Goal: Information Seeking & Learning: Learn about a topic

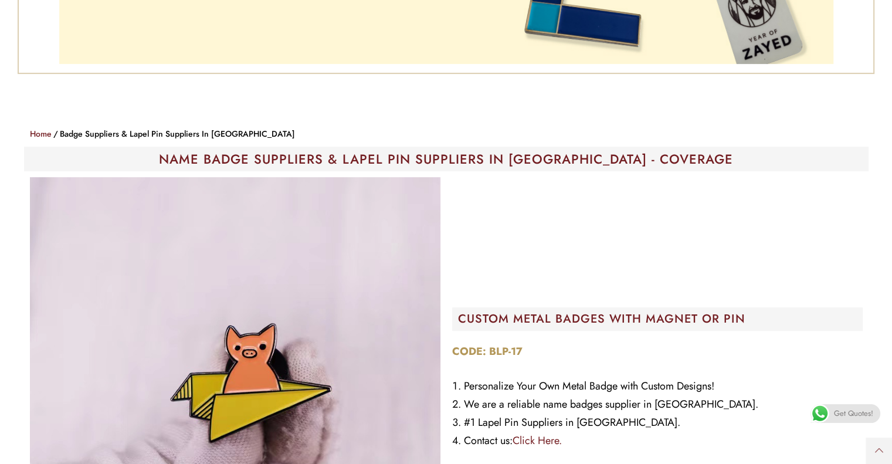
scroll to position [469, 0]
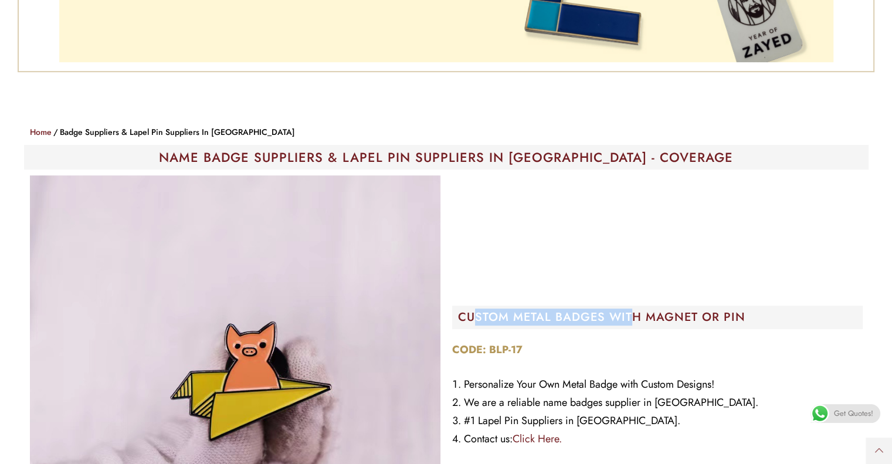
drag, startPoint x: 474, startPoint y: 308, endPoint x: 631, endPoint y: 309, distance: 157.7
click at [631, 311] on h2 "CUSTOM METAL BADGES WITH MAGNET OR PIN" at bounding box center [660, 317] width 405 height 12
drag, startPoint x: 668, startPoint y: 308, endPoint x: 677, endPoint y: 309, distance: 9.5
click at [668, 311] on h2 "CUSTOM METAL BADGES WITH MAGNET OR PIN" at bounding box center [660, 317] width 405 height 12
drag, startPoint x: 660, startPoint y: 316, endPoint x: 650, endPoint y: 314, distance: 10.8
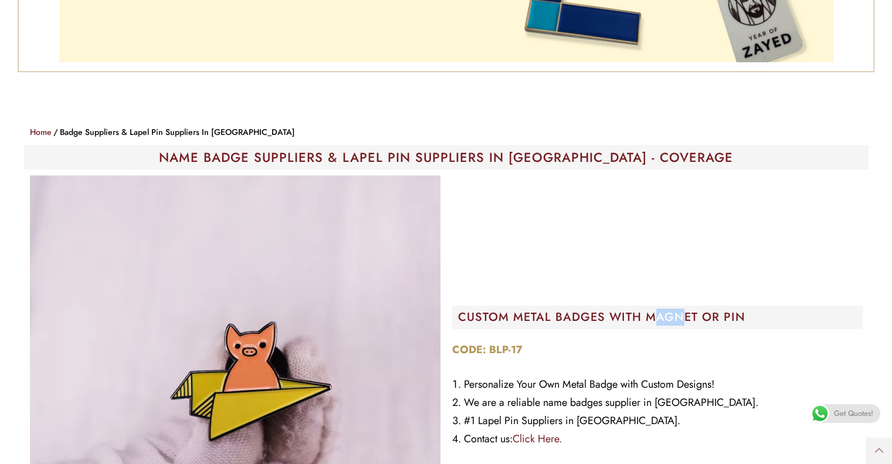
click at [650, 314] on h2 "CUSTOM METAL BADGES WITH MAGNET OR PIN" at bounding box center [660, 317] width 405 height 12
drag, startPoint x: 648, startPoint y: 314, endPoint x: 551, endPoint y: 314, distance: 97.3
click at [552, 314] on h2 "CUSTOM METAL BADGES WITH MAGNET OR PIN" at bounding box center [660, 317] width 405 height 12
click at [542, 315] on h2 "CUSTOM METAL BADGES WITH MAGNET OR PIN" at bounding box center [660, 317] width 405 height 12
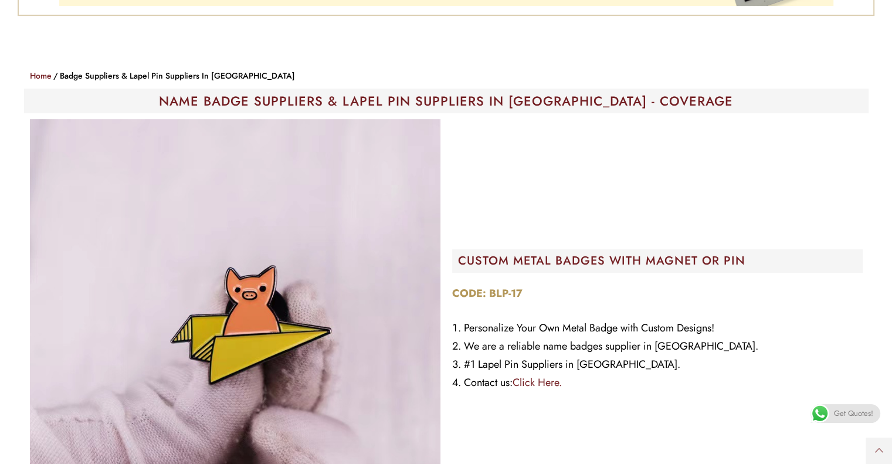
scroll to position [528, 0]
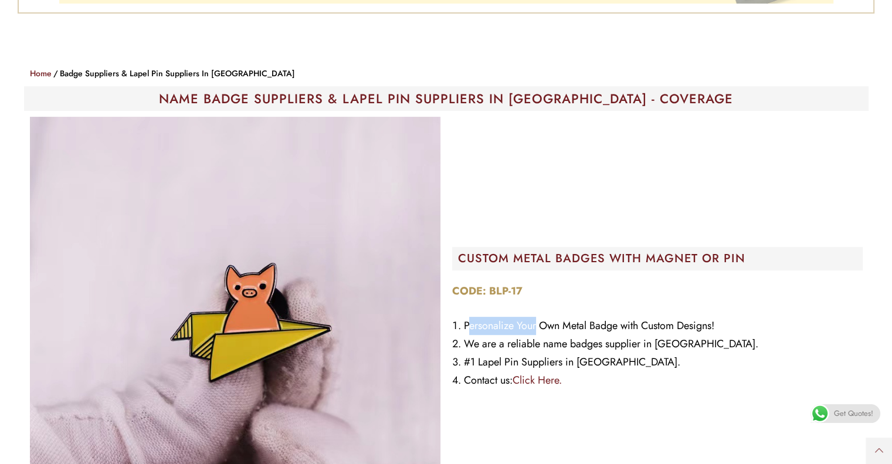
drag, startPoint x: 467, startPoint y: 325, endPoint x: 538, endPoint y: 321, distance: 71.6
click at [538, 321] on li "Personalize Your Own Metal Badge with Custom Designs!" at bounding box center [657, 326] width 410 height 18
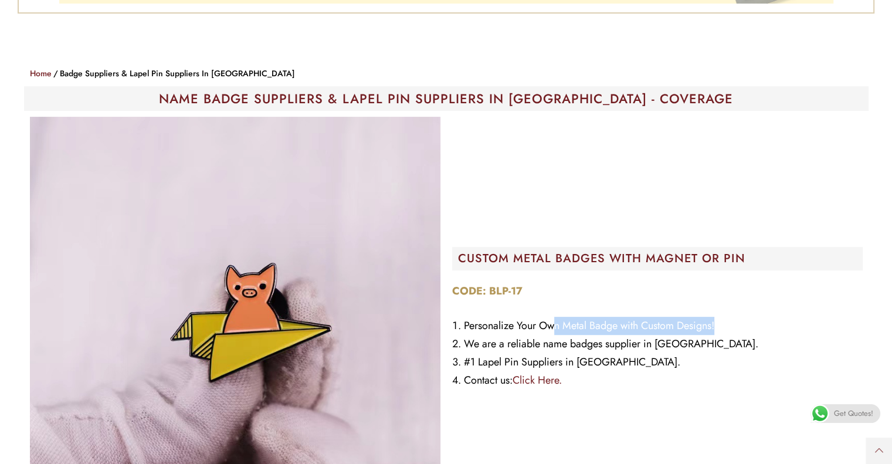
drag, startPoint x: 558, startPoint y: 321, endPoint x: 725, endPoint y: 325, distance: 166.5
click at [725, 325] on li "Personalize Your Own Metal Badge with Custom Designs!" at bounding box center [657, 326] width 410 height 18
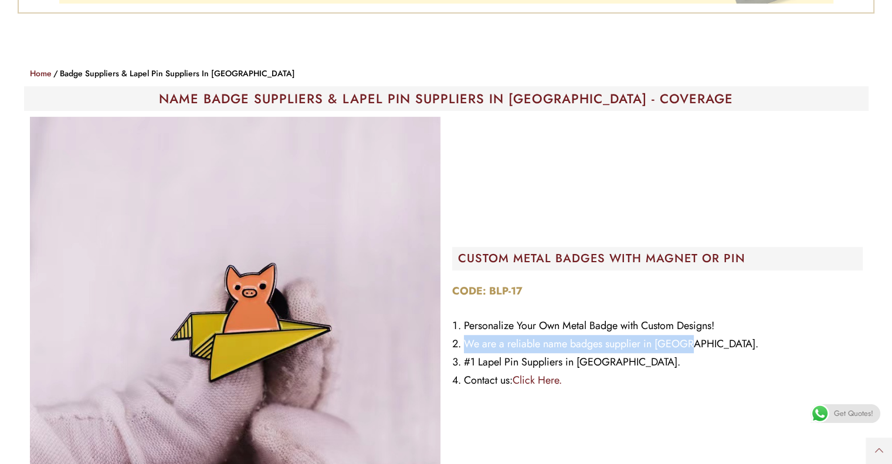
drag, startPoint x: 496, startPoint y: 340, endPoint x: 697, endPoint y: 340, distance: 201.1
click at [697, 340] on li "We are a reliable name badges supplier in [GEOGRAPHIC_DATA]." at bounding box center [657, 344] width 410 height 18
click at [671, 348] on li "We are a reliable name badges supplier in [GEOGRAPHIC_DATA]." at bounding box center [657, 344] width 410 height 18
drag, startPoint x: 539, startPoint y: 350, endPoint x: 495, endPoint y: 349, distance: 44.0
click at [495, 349] on ol "Personalize Your Own Metal Badge with Custom Designs! We are a reliable name ba…" at bounding box center [657, 353] width 410 height 73
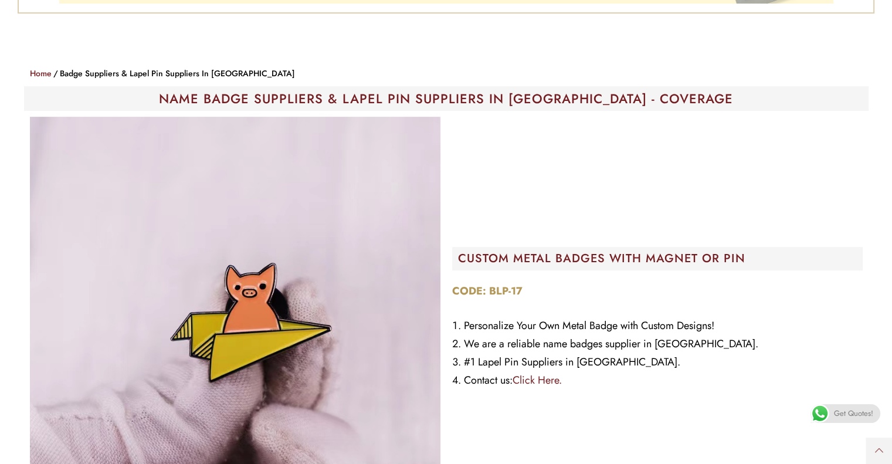
click at [487, 348] on li "We are a reliable name badges supplier in [GEOGRAPHIC_DATA]." at bounding box center [657, 344] width 410 height 18
click at [474, 327] on li "Personalize Your Own Metal Badge with Custom Designs!" at bounding box center [657, 326] width 410 height 18
click at [9, 174] on section "CUSTOM METAL BADGES WITH MAGNET OR PIN CODE: BLP-17 Personalize Your Own Metal …" at bounding box center [446, 322] width 874 height 422
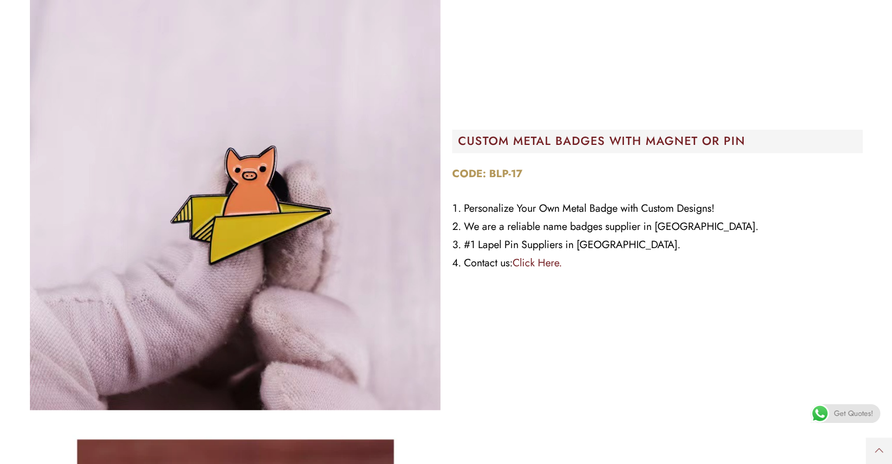
scroll to position [586, 0]
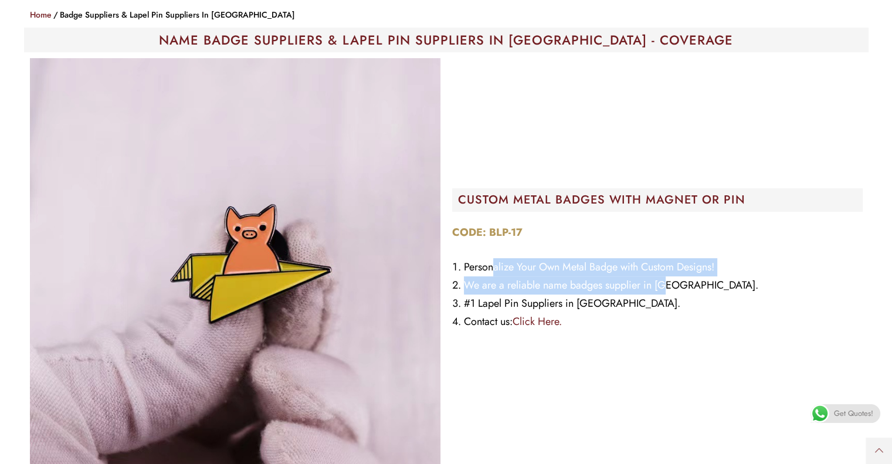
drag, startPoint x: 491, startPoint y: 266, endPoint x: 668, endPoint y: 288, distance: 178.4
click at [668, 288] on ol "Personalize Your Own Metal Badge with Custom Designs! We are a reliable name ba…" at bounding box center [657, 294] width 410 height 73
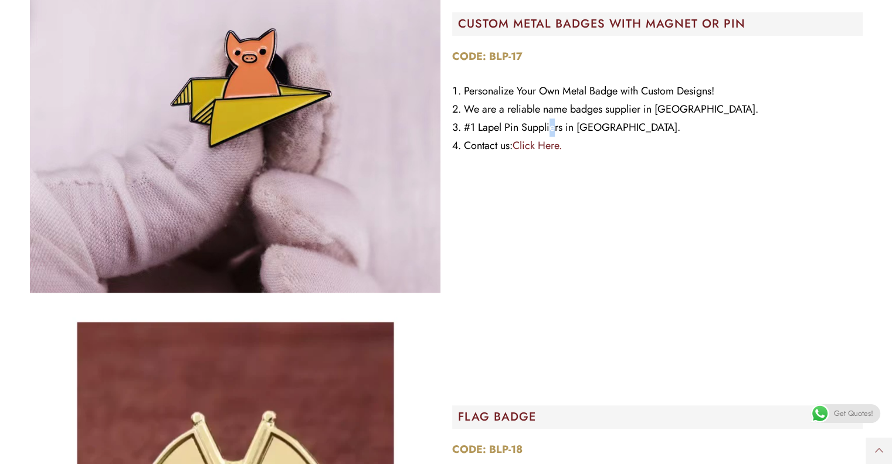
click at [553, 125] on li "#1 Lapel Pin Suppliers in [GEOGRAPHIC_DATA]." at bounding box center [657, 127] width 410 height 18
click at [500, 130] on li "#1 Lapel Pin Suppliers in [GEOGRAPHIC_DATA]." at bounding box center [657, 127] width 410 height 18
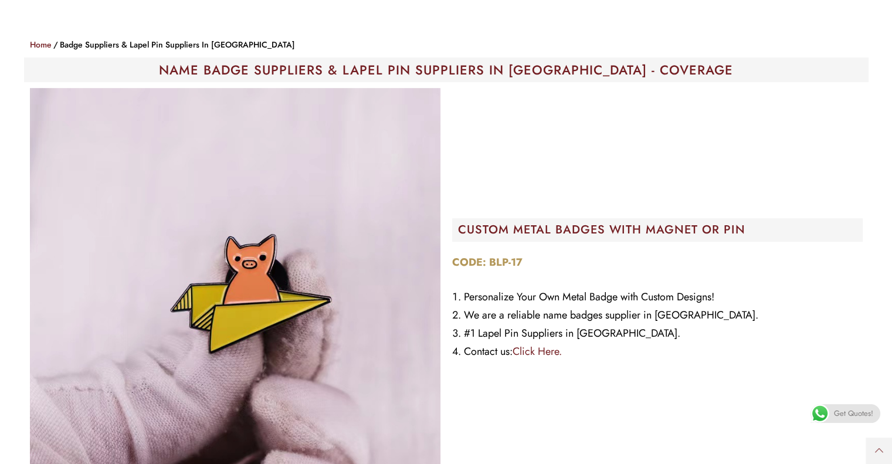
scroll to position [586, 0]
